Goal: Information Seeking & Learning: Learn about a topic

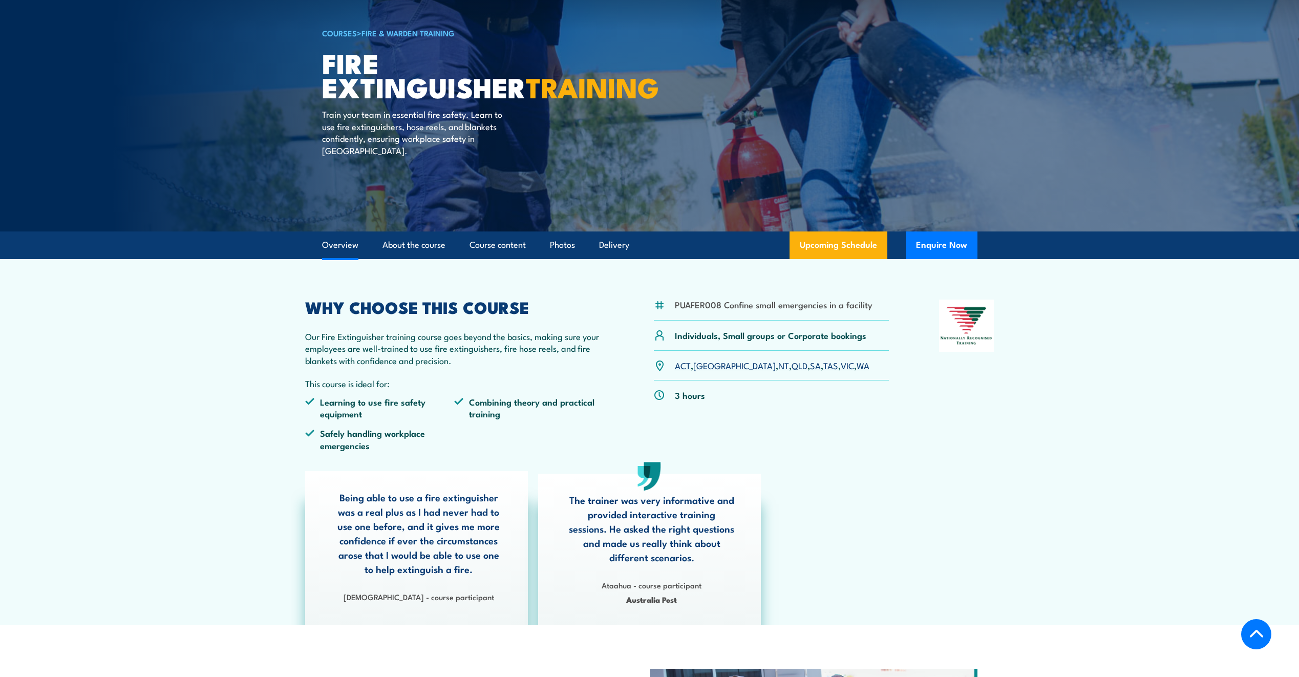
scroll to position [51, 0]
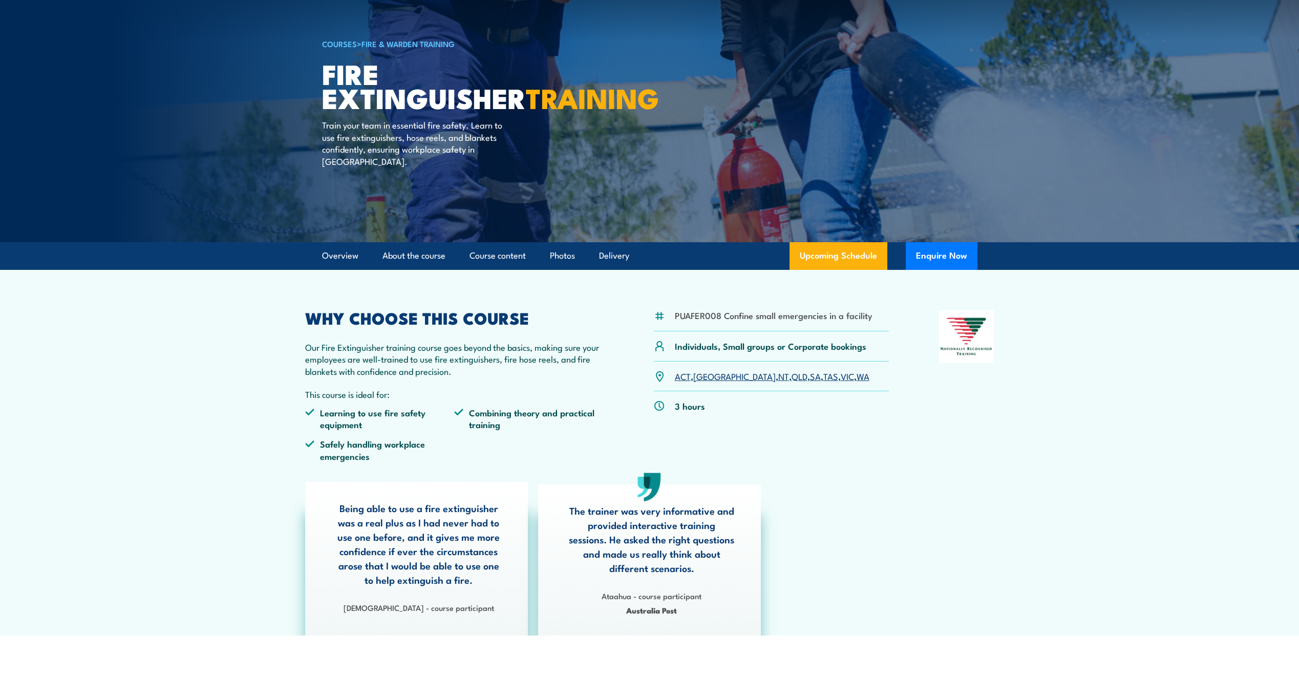
click at [841, 376] on link "VIC" at bounding box center [847, 376] width 13 height 12
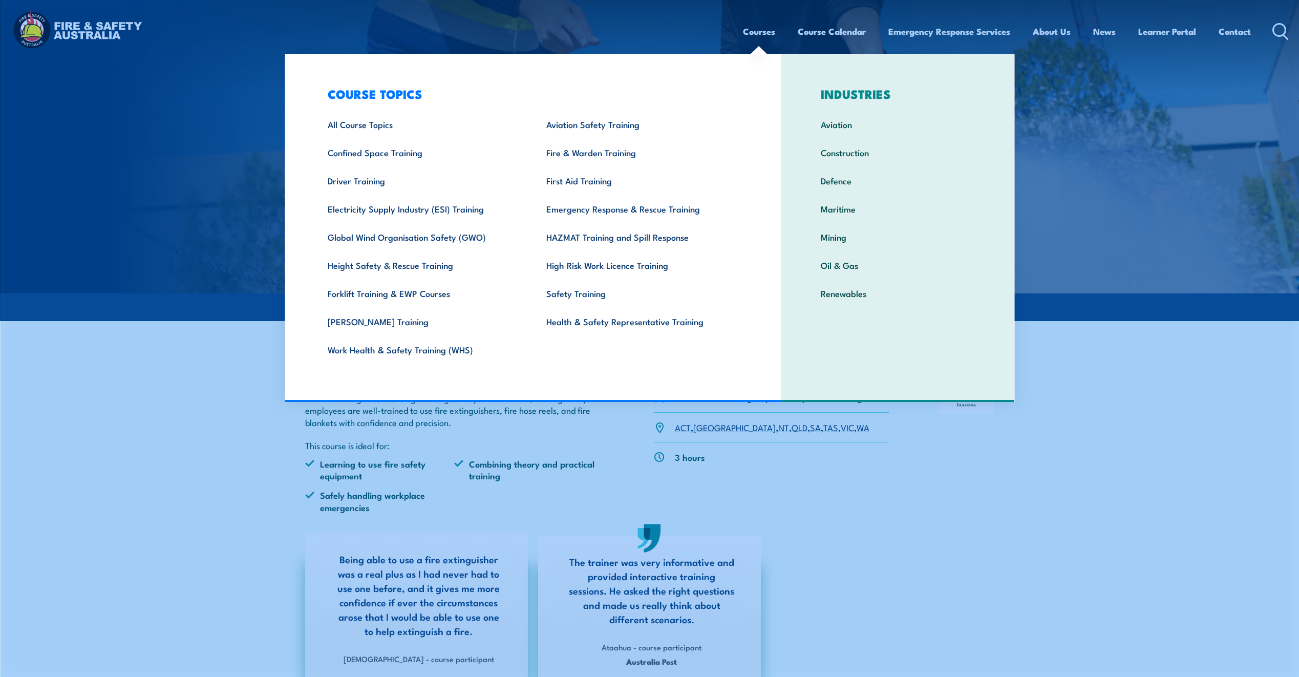
click at [762, 32] on link "Courses" at bounding box center [759, 31] width 32 height 27
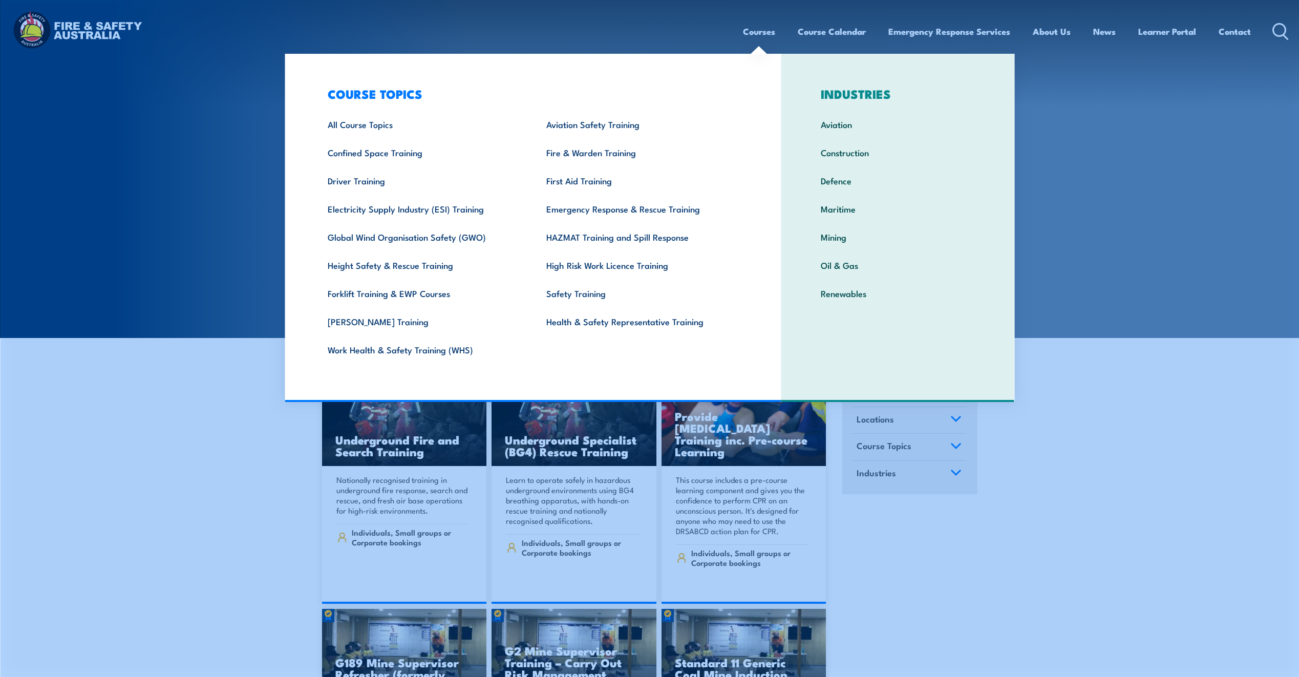
click at [766, 32] on link "Courses" at bounding box center [759, 31] width 32 height 27
click at [589, 210] on link "Emergency Response & Rescue Training" at bounding box center [640, 209] width 219 height 28
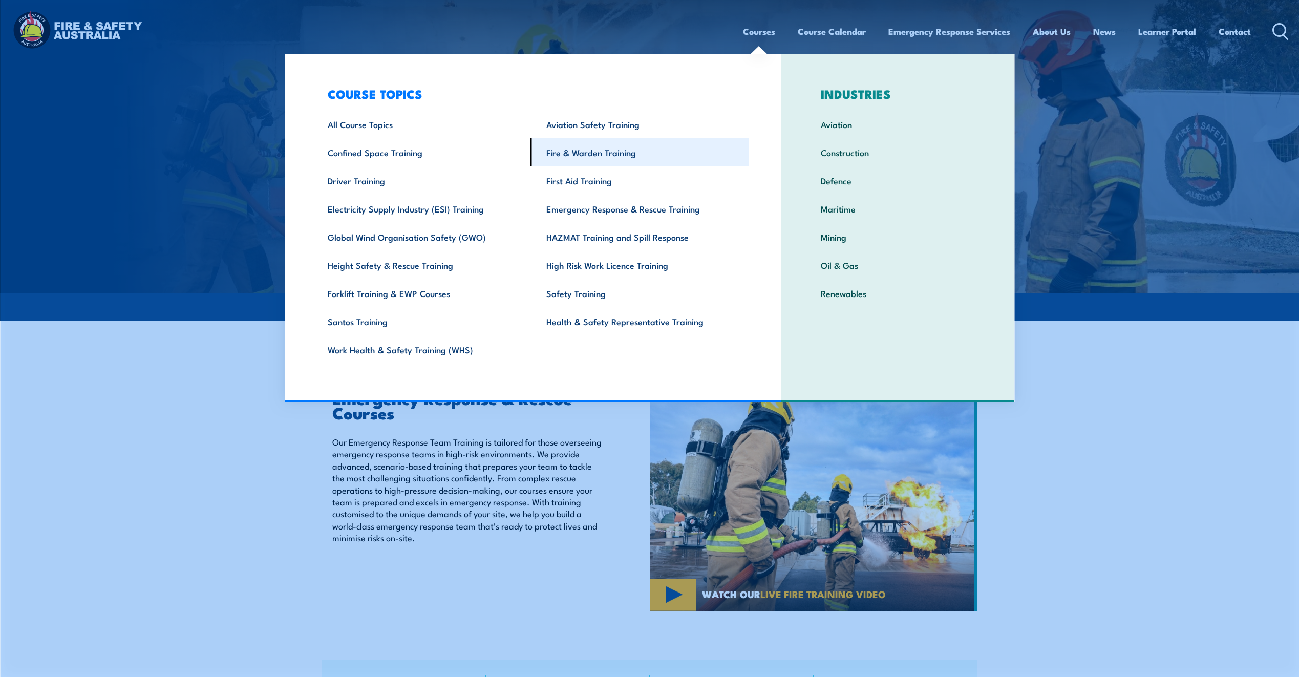
click at [583, 153] on link "Fire & Warden Training" at bounding box center [640, 152] width 219 height 28
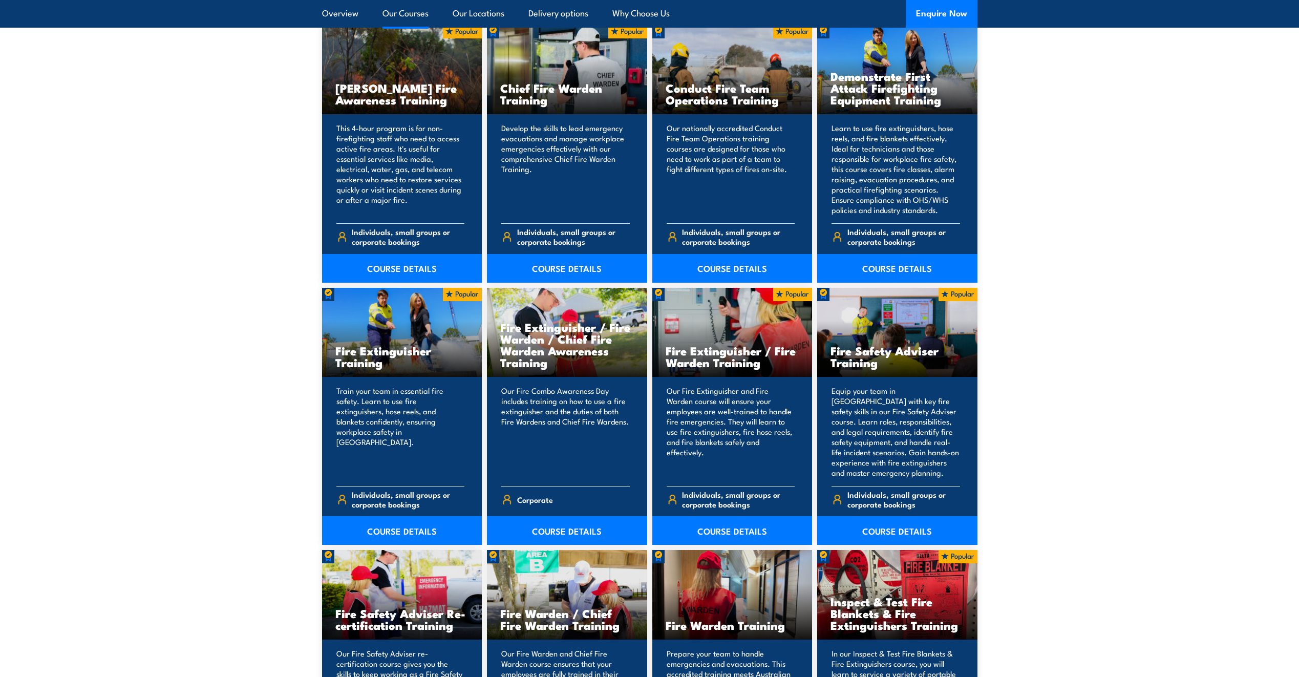
scroll to position [871, 0]
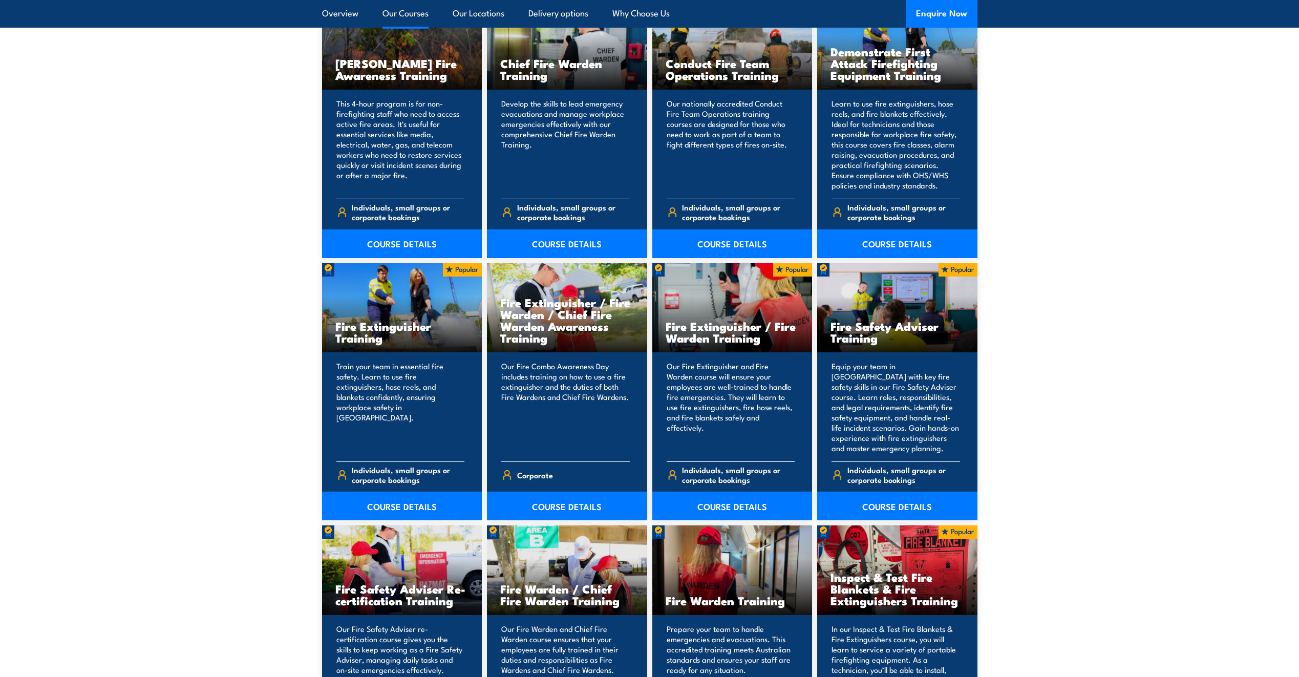
click at [712, 335] on h3 "Fire Extinguisher / Fire Warden Training" at bounding box center [733, 332] width 134 height 24
click at [716, 500] on link "COURSE DETAILS" at bounding box center [732, 506] width 160 height 29
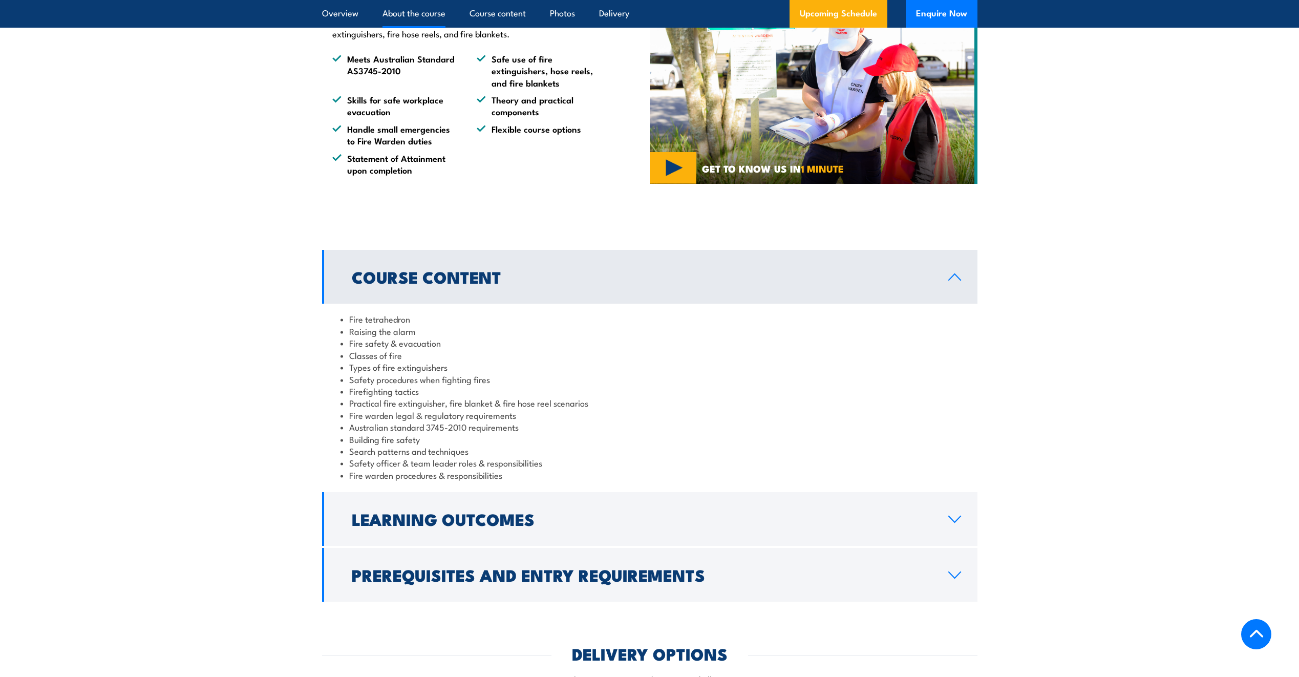
scroll to position [666, 0]
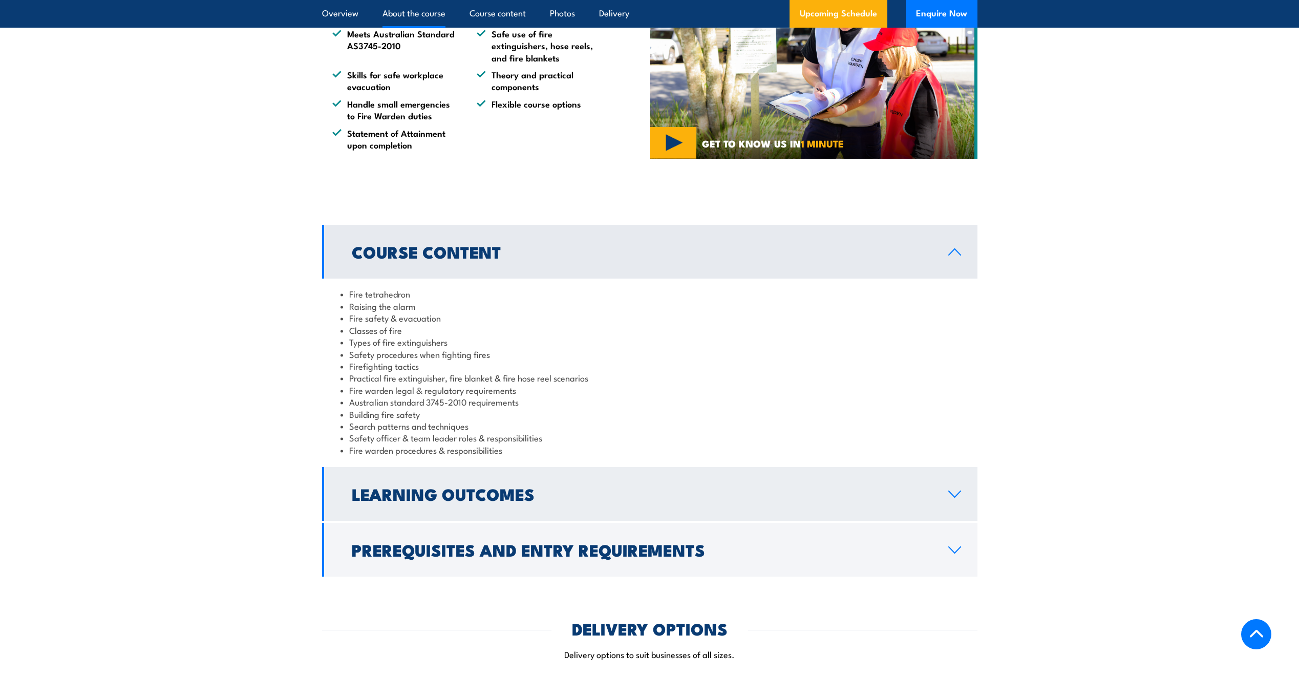
click at [592, 483] on link "Learning Outcomes" at bounding box center [650, 494] width 656 height 54
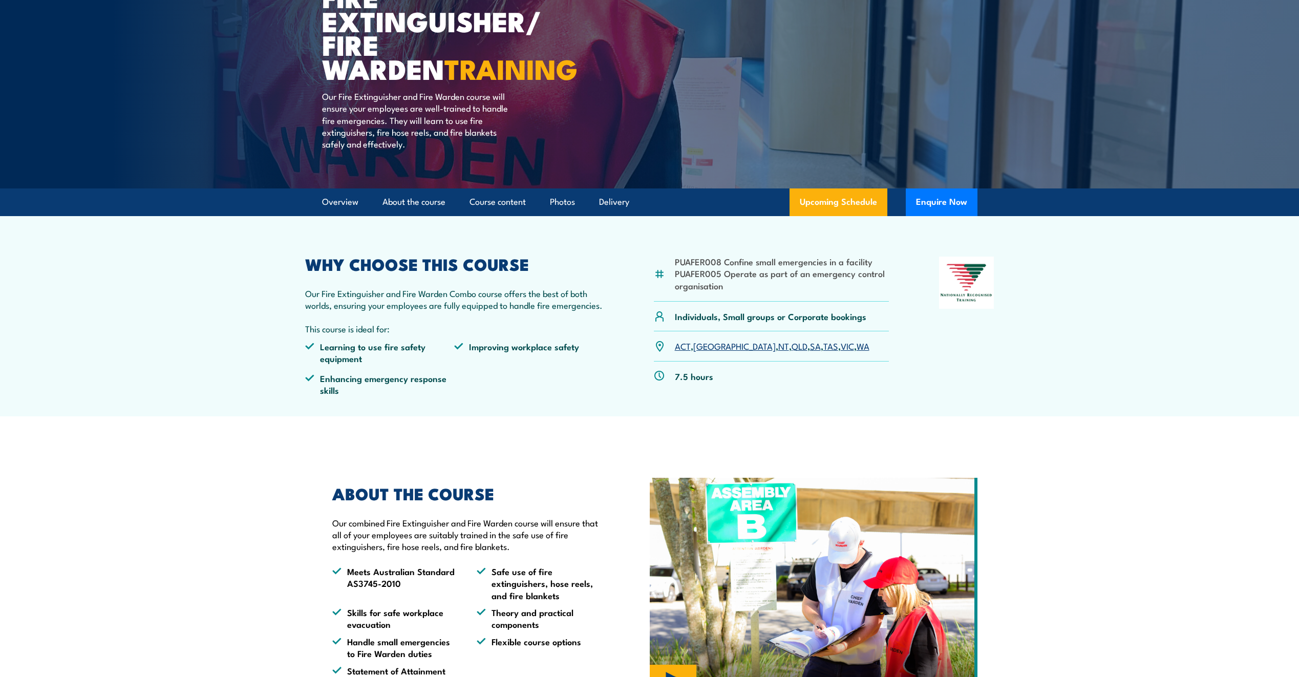
scroll to position [0, 0]
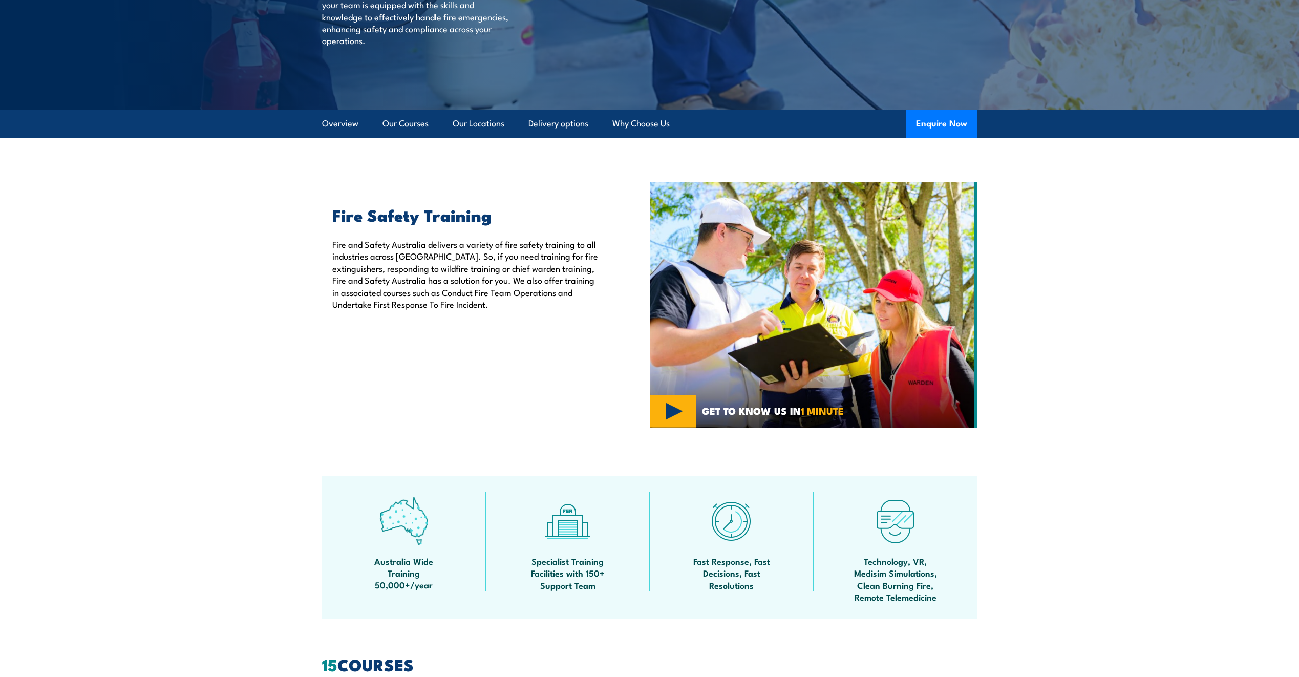
scroll to position [154, 0]
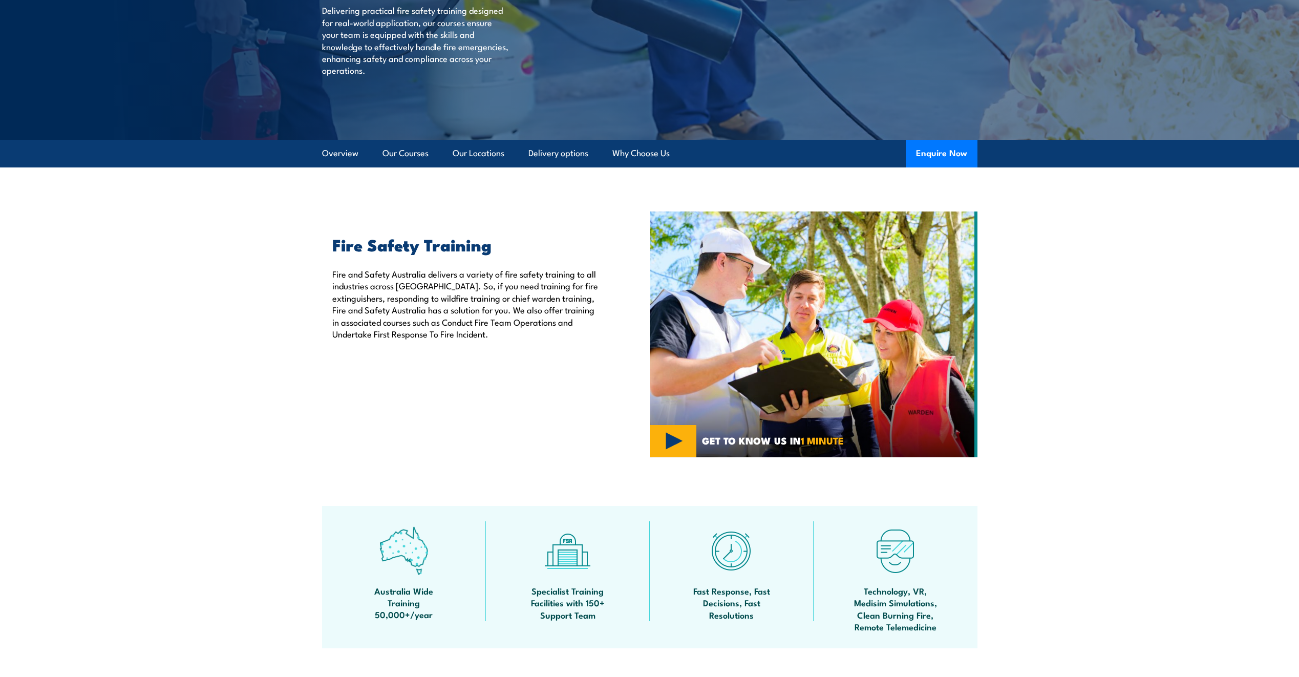
click at [223, 409] on section "Fire Safety Training Fire and Safety Australia delivers a variety of fire safet…" at bounding box center [649, 335] width 1299 height 246
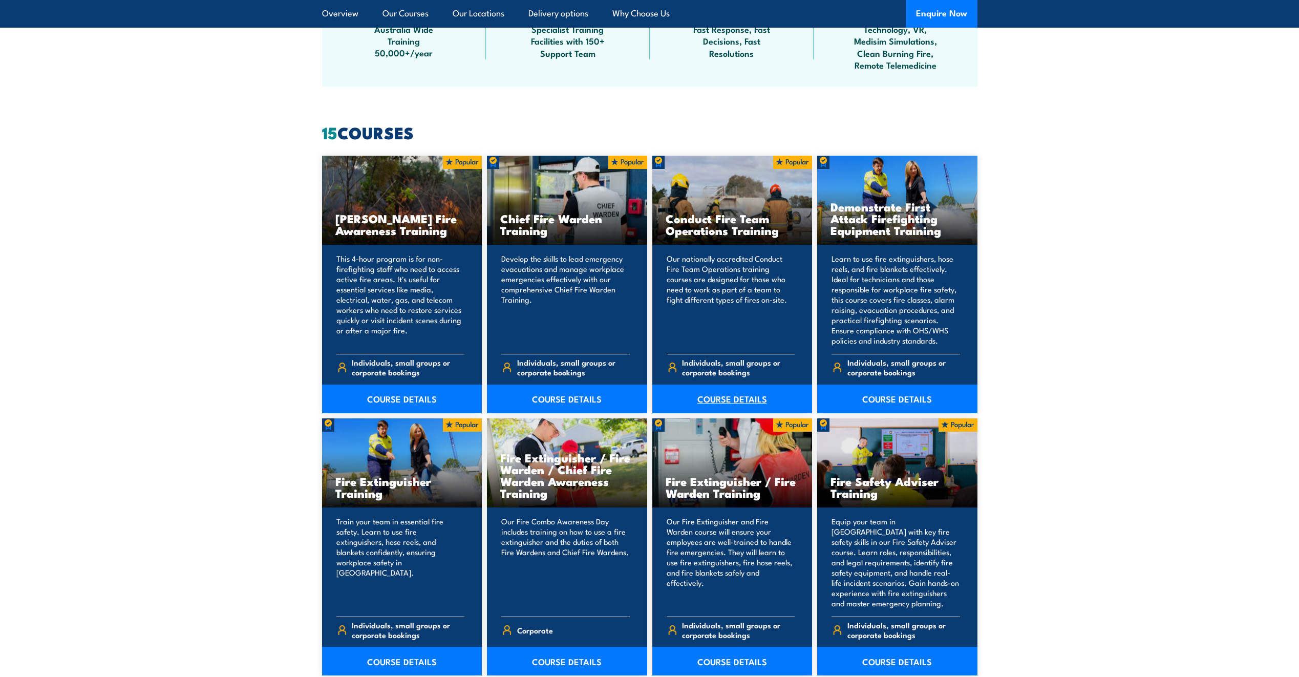
scroll to position [717, 0]
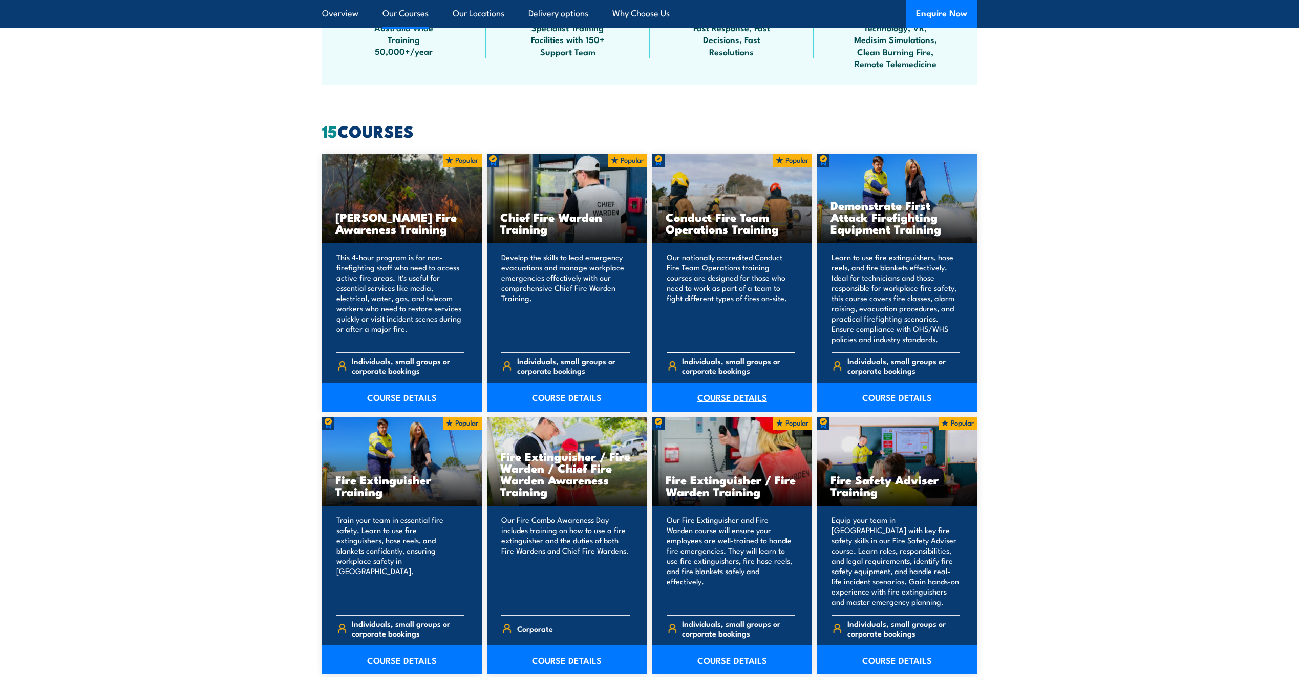
click at [728, 398] on link "COURSE DETAILS" at bounding box center [732, 397] width 160 height 29
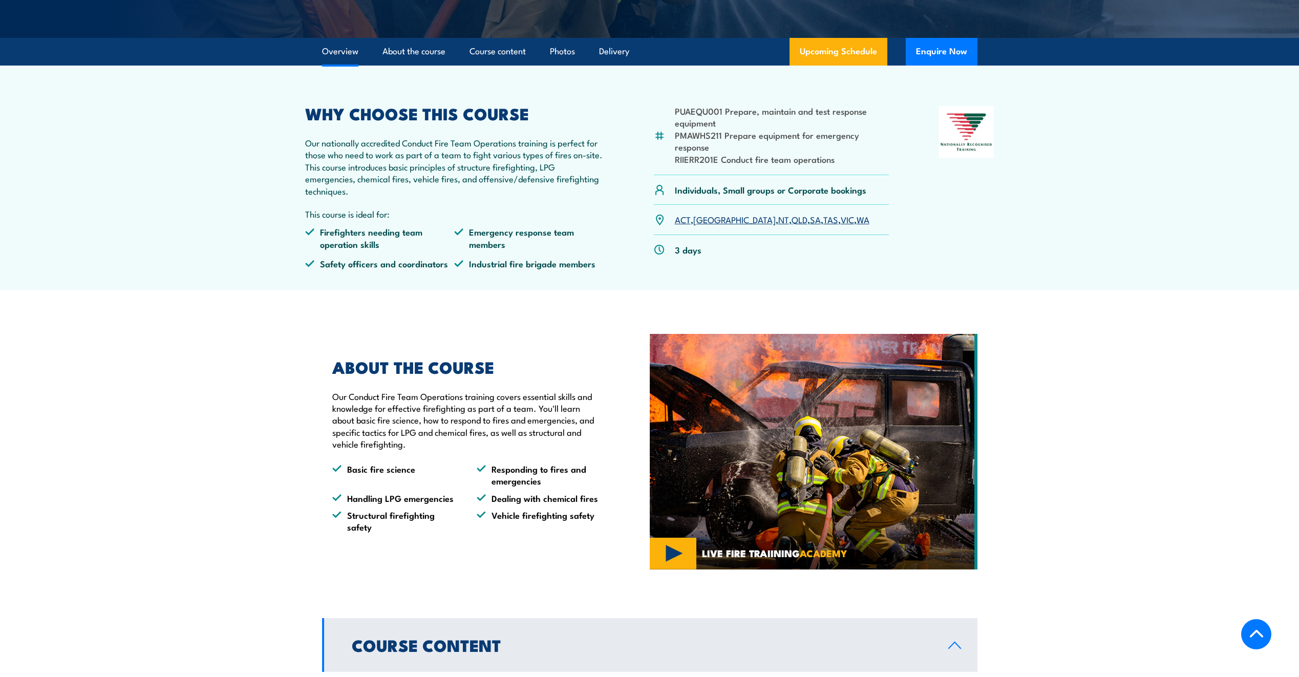
scroll to position [256, 0]
